Goal: Task Accomplishment & Management: Manage account settings

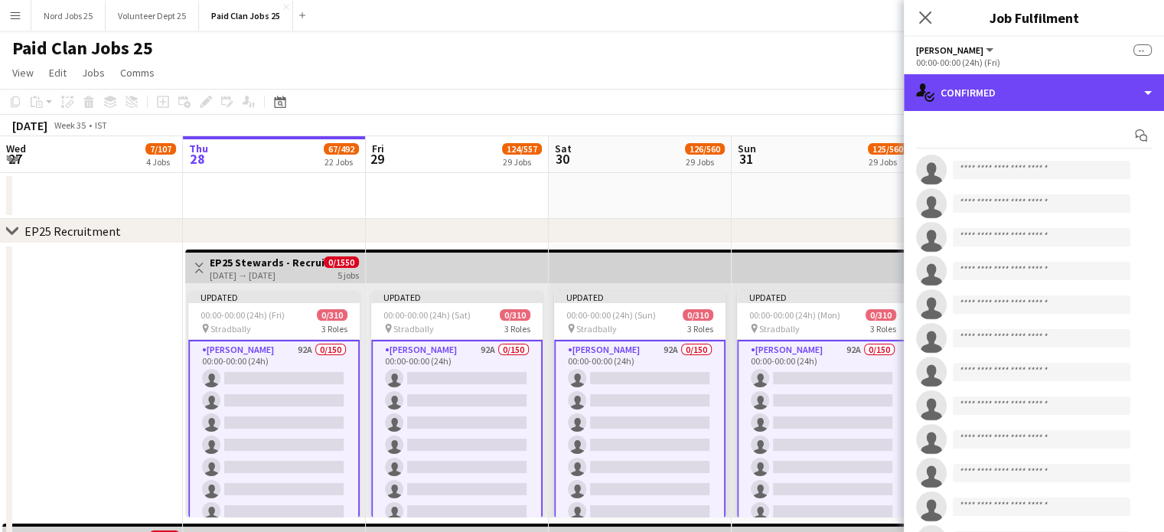
click at [940, 100] on div "single-neutral-actions-check-2 Confirmed" at bounding box center [1034, 92] width 260 height 37
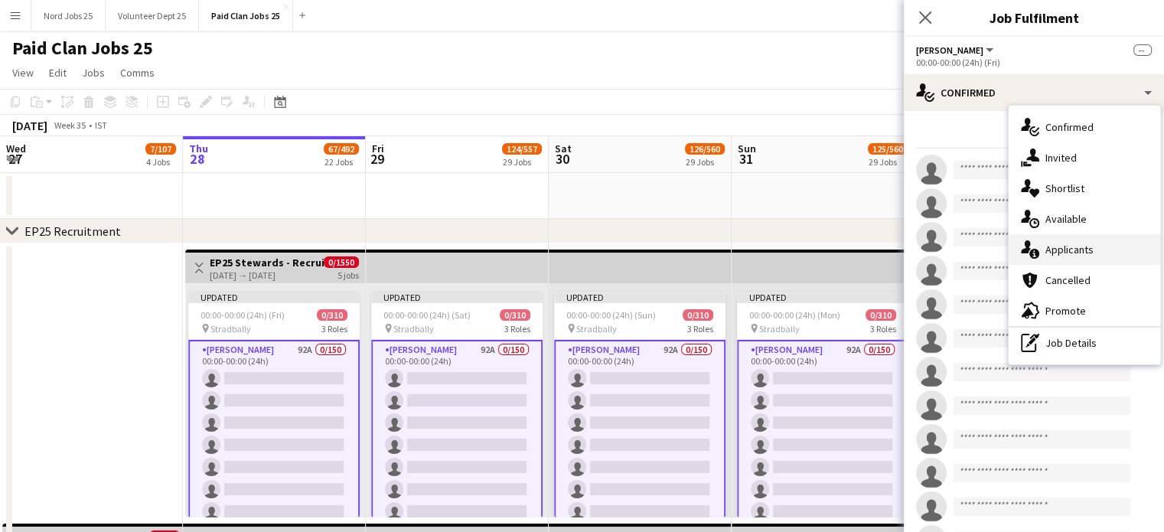
click at [1056, 255] on div "single-neutral-actions-information Applicants" at bounding box center [1085, 249] width 152 height 31
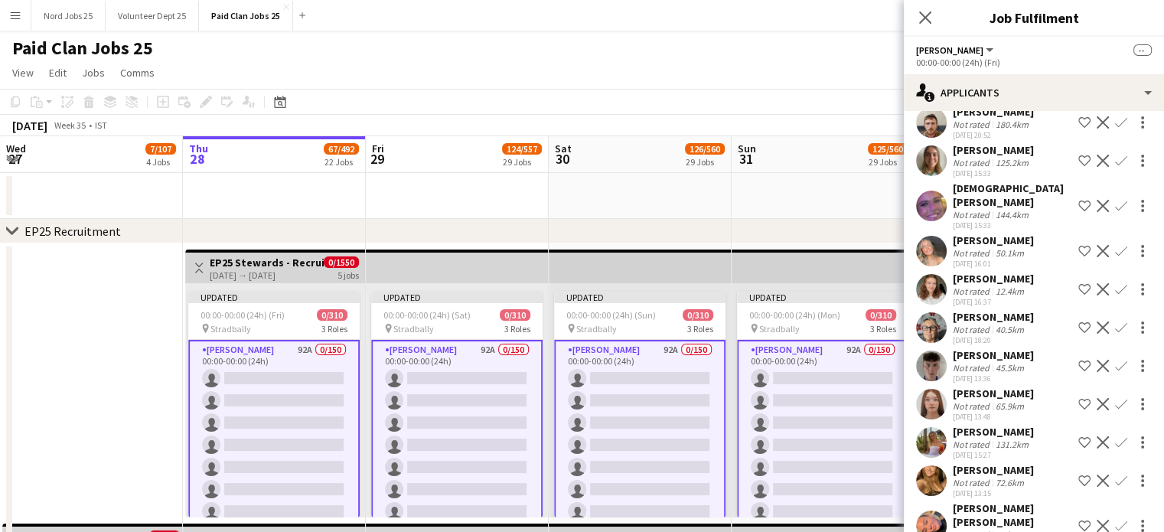
scroll to position [979, 0]
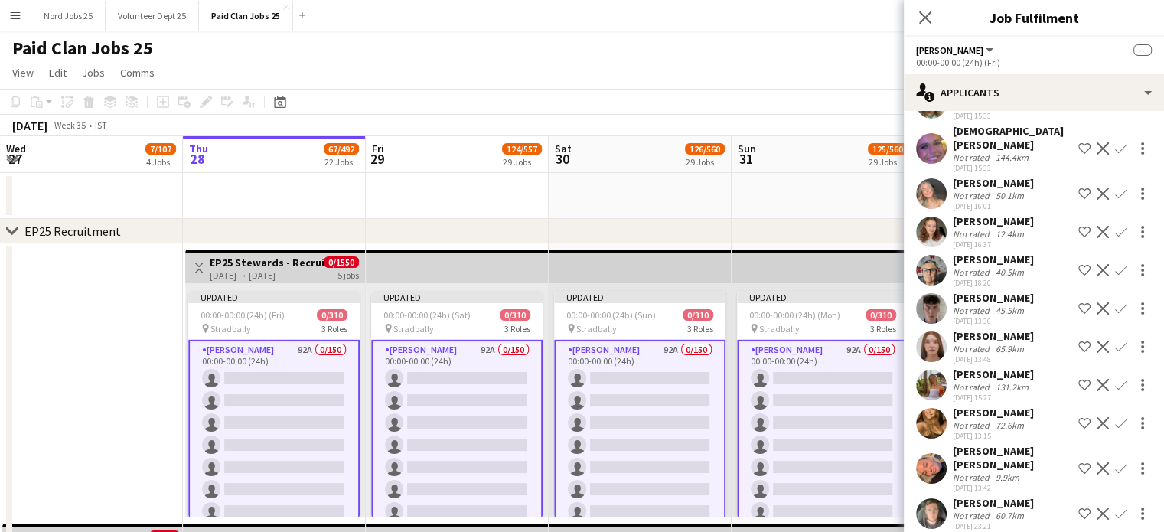
click at [926, 498] on app-user-avatar at bounding box center [931, 513] width 31 height 31
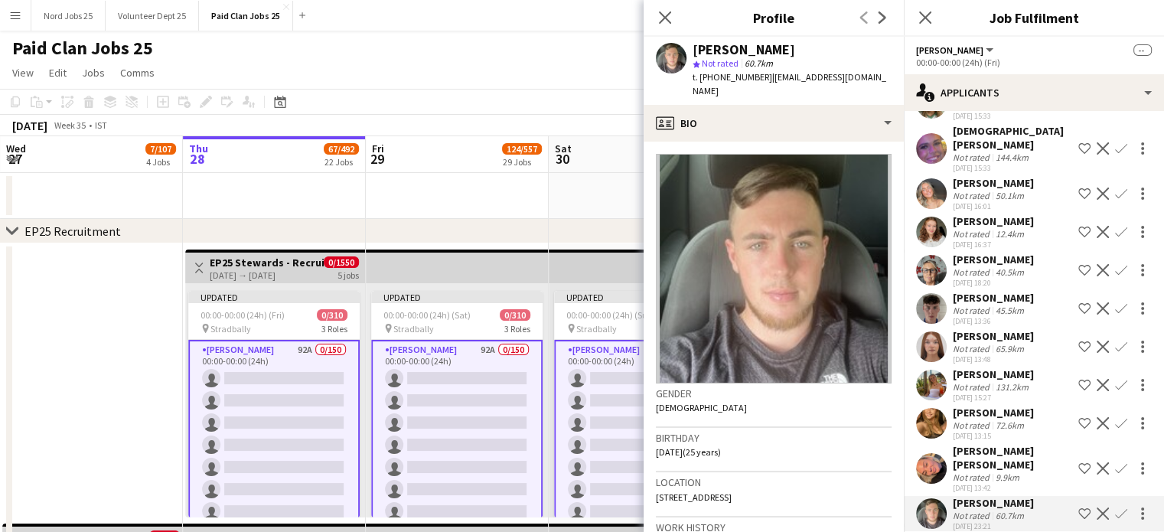
click at [930, 456] on app-user-avatar at bounding box center [931, 468] width 31 height 31
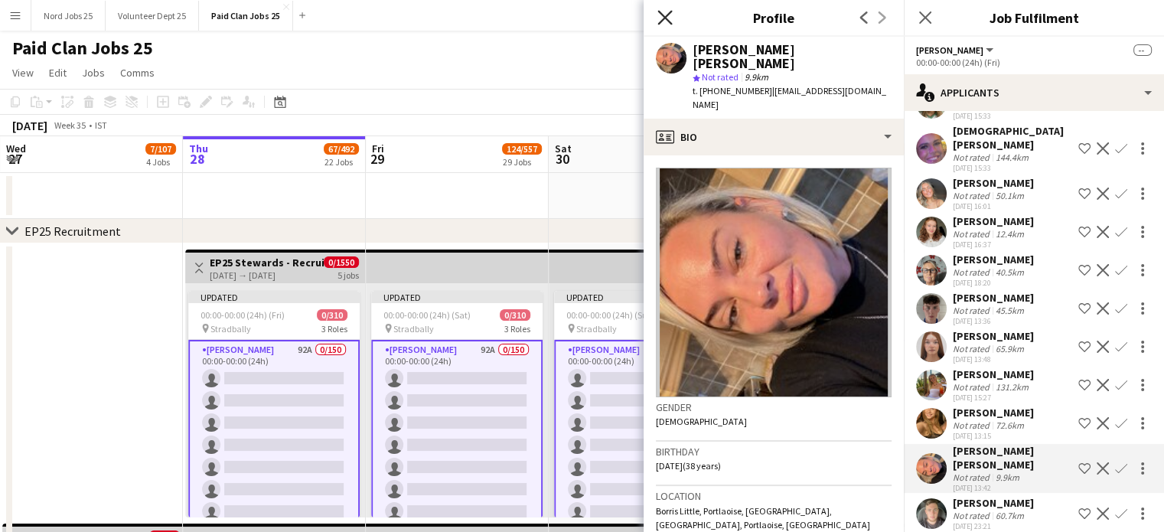
click at [664, 18] on icon at bounding box center [664, 17] width 15 height 15
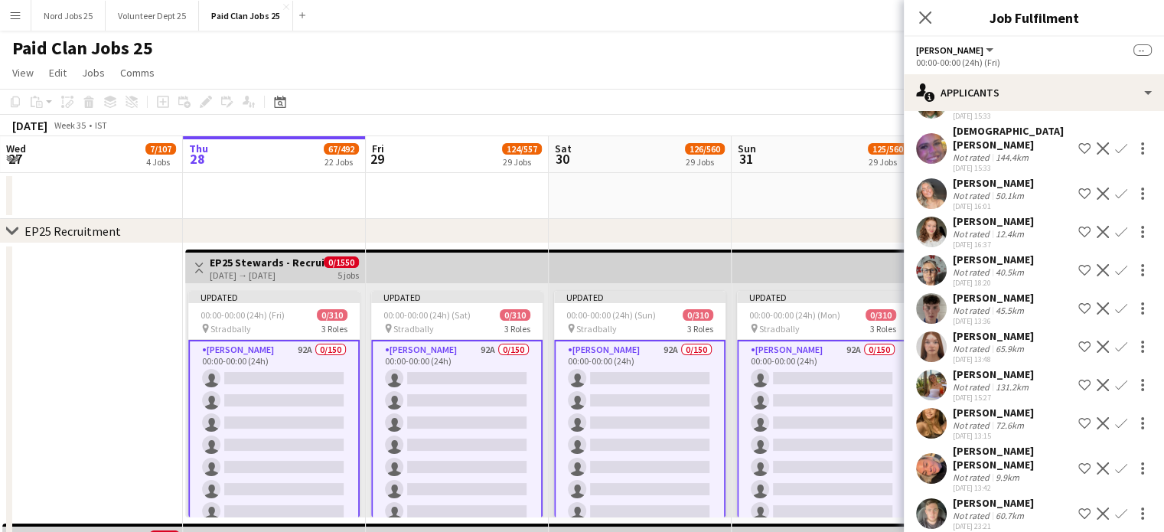
click at [939, 502] on app-user-avatar at bounding box center [931, 513] width 31 height 31
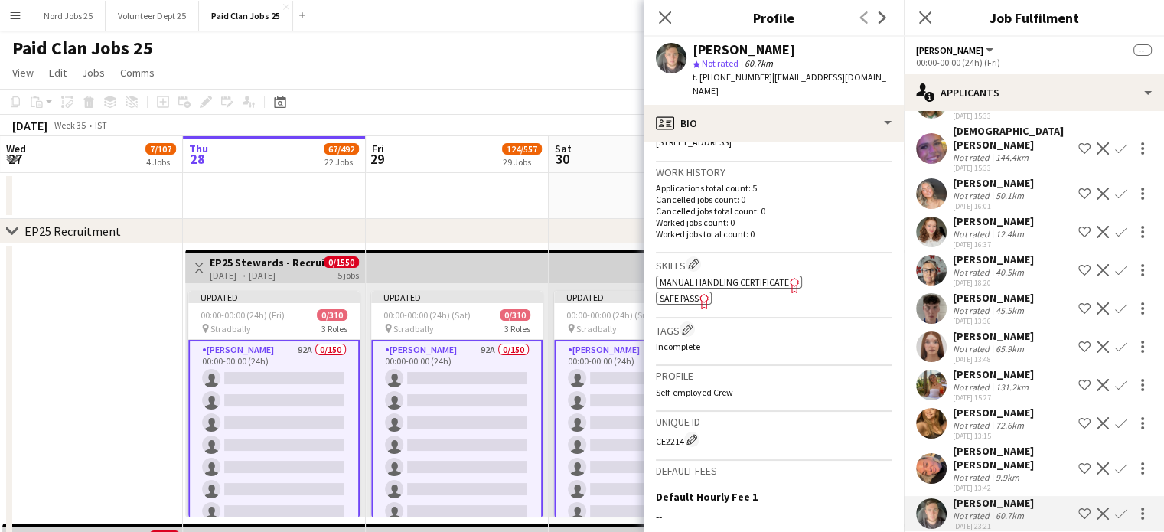
scroll to position [464, 0]
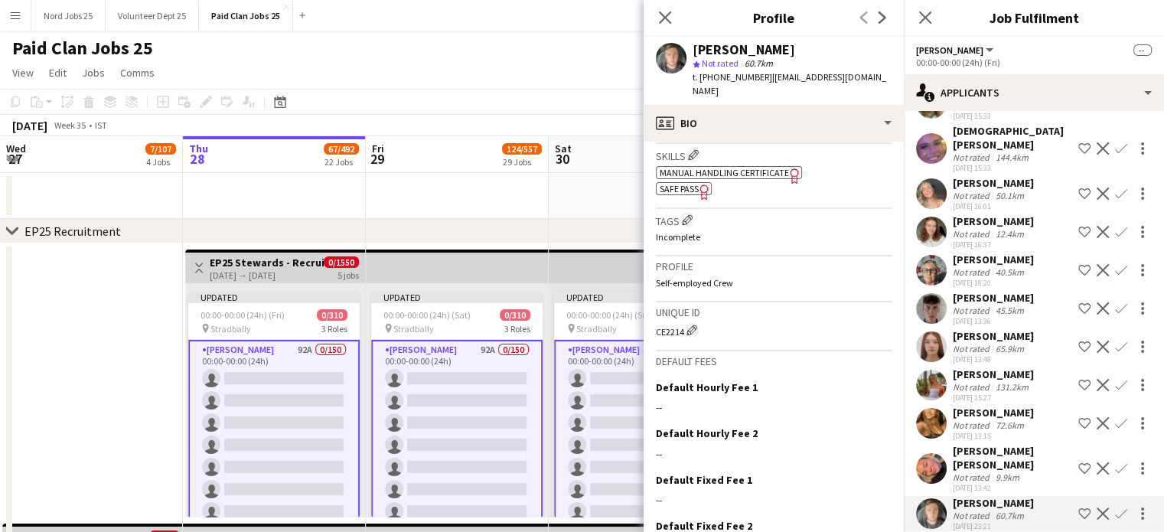
click at [667, 332] on div "CE2214 Edit crew unique ID" at bounding box center [774, 329] width 236 height 15
copy div "CE2214"
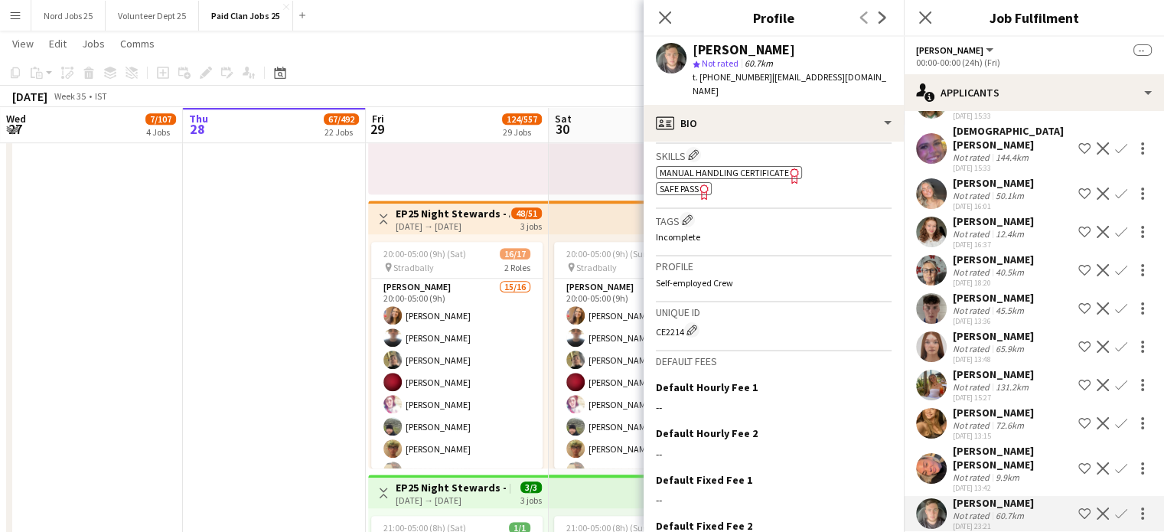
scroll to position [6987, 0]
click at [668, 22] on icon at bounding box center [664, 17] width 15 height 15
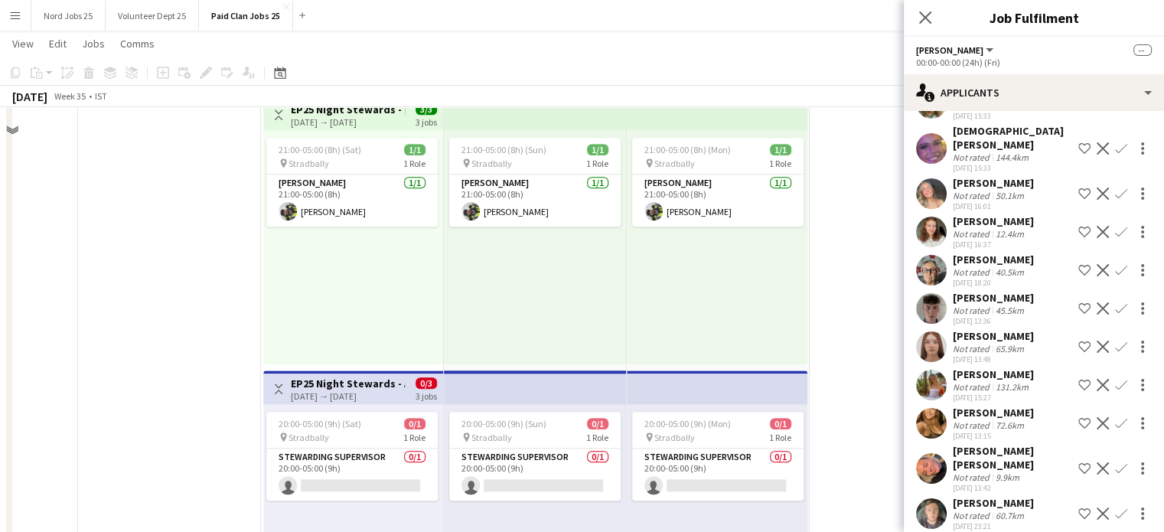
scroll to position [7058, 0]
